Goal: Task Accomplishment & Management: Use online tool/utility

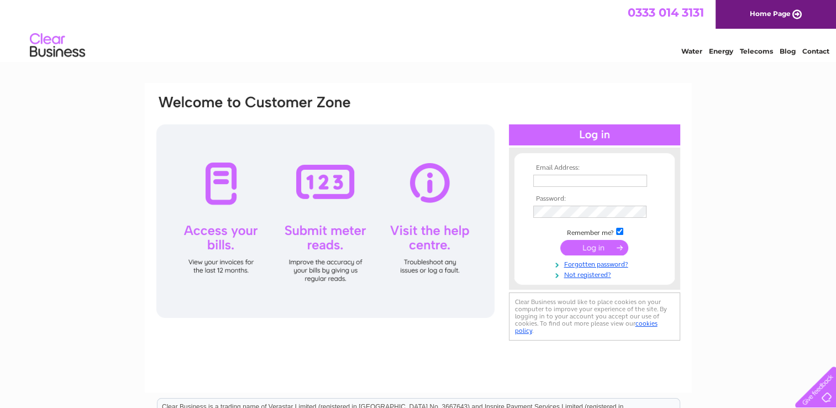
type input "[EMAIL_ADDRESS][DOMAIN_NAME]"
click at [584, 243] on input "submit" at bounding box center [594, 247] width 68 height 15
click at [622, 245] on input "submit" at bounding box center [594, 247] width 68 height 15
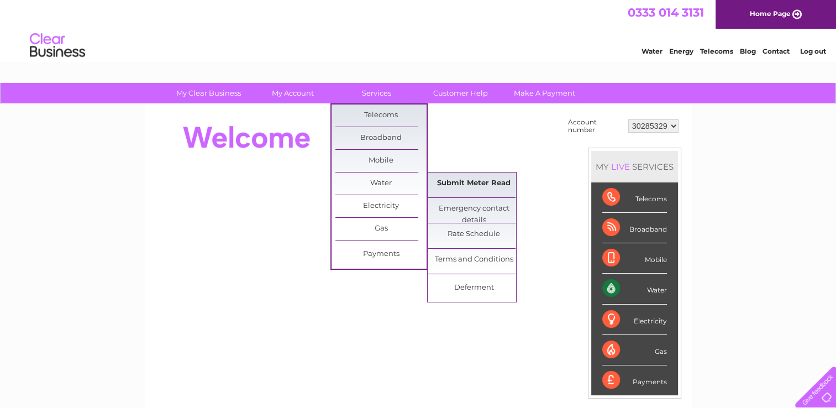
click at [455, 186] on link "Submit Meter Read" at bounding box center [473, 183] width 91 height 22
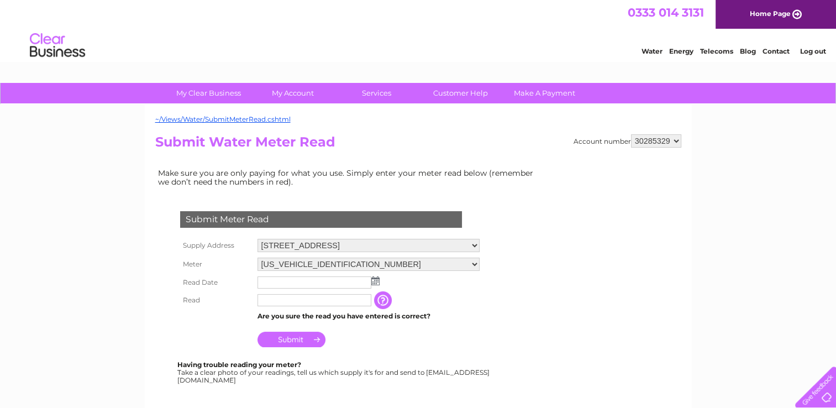
click at [371, 280] on img at bounding box center [375, 280] width 8 height 9
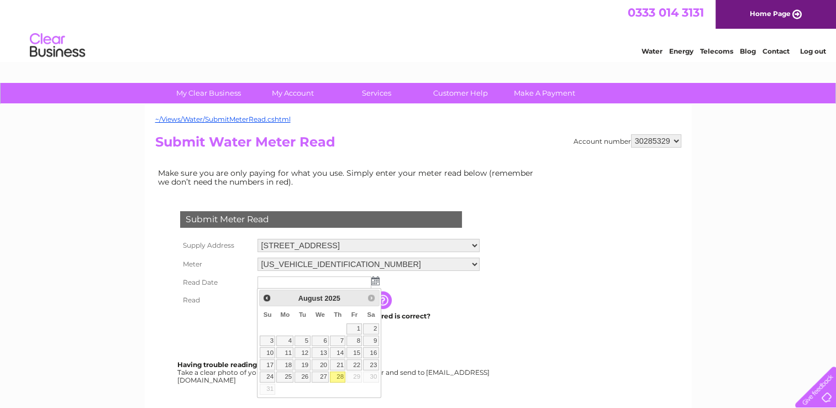
click at [336, 376] on link "28" at bounding box center [337, 376] width 15 height 11
type input "2025/08/28"
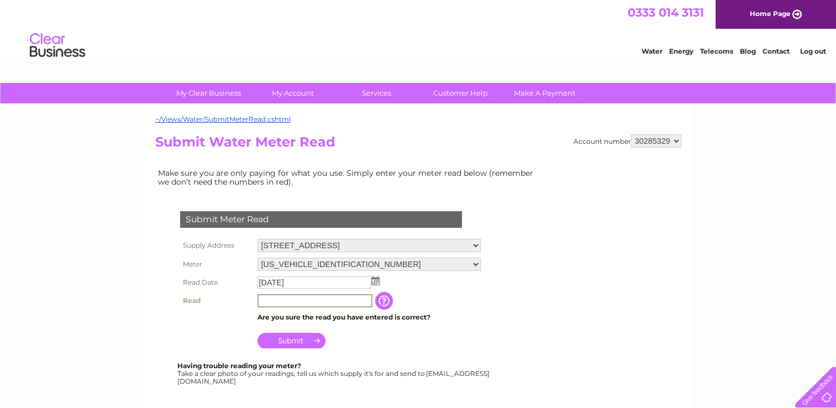
click at [352, 303] on input "text" at bounding box center [315, 300] width 115 height 13
click at [331, 297] on input "text" at bounding box center [315, 300] width 115 height 13
type input "00128"
click at [389, 306] on input "button" at bounding box center [385, 301] width 20 height 18
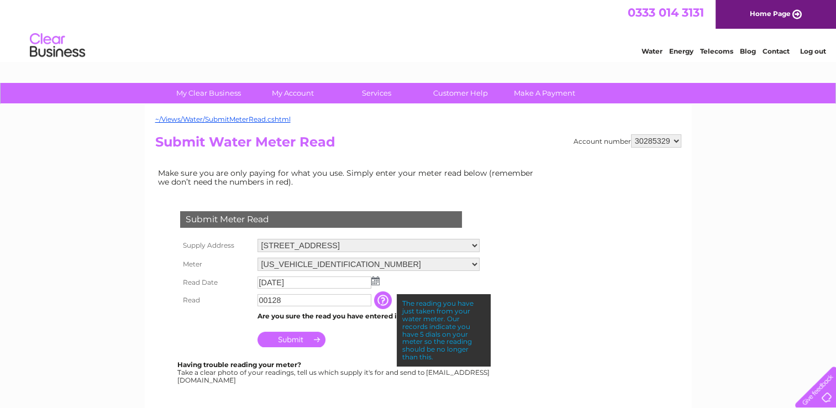
click at [387, 305] on input "button" at bounding box center [384, 300] width 20 height 18
click at [286, 342] on input "Submit" at bounding box center [292, 339] width 68 height 15
